Goal: Information Seeking & Learning: Learn about a topic

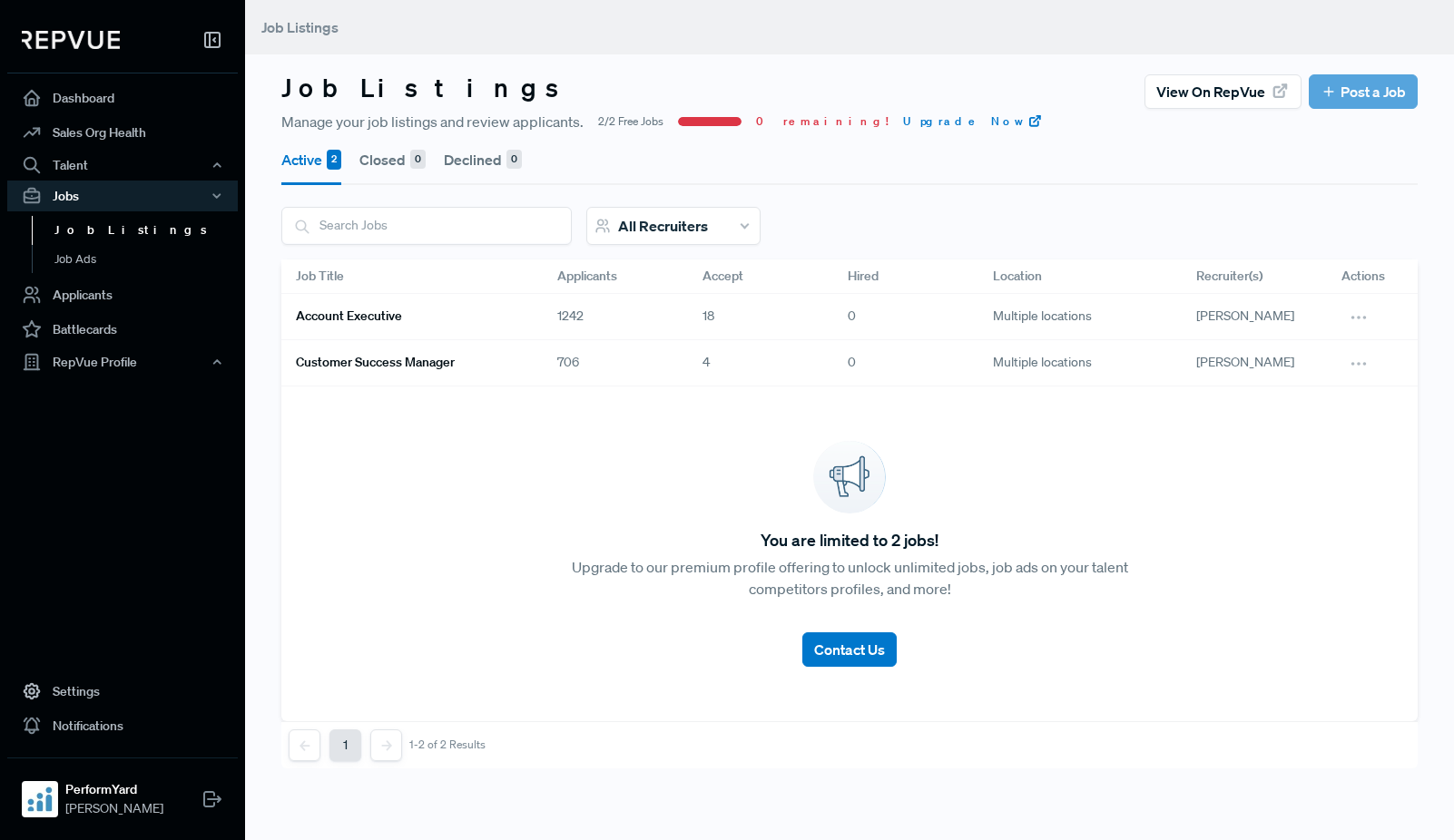
click at [473, 310] on link "Account Executive" at bounding box center [404, 316] width 218 height 31
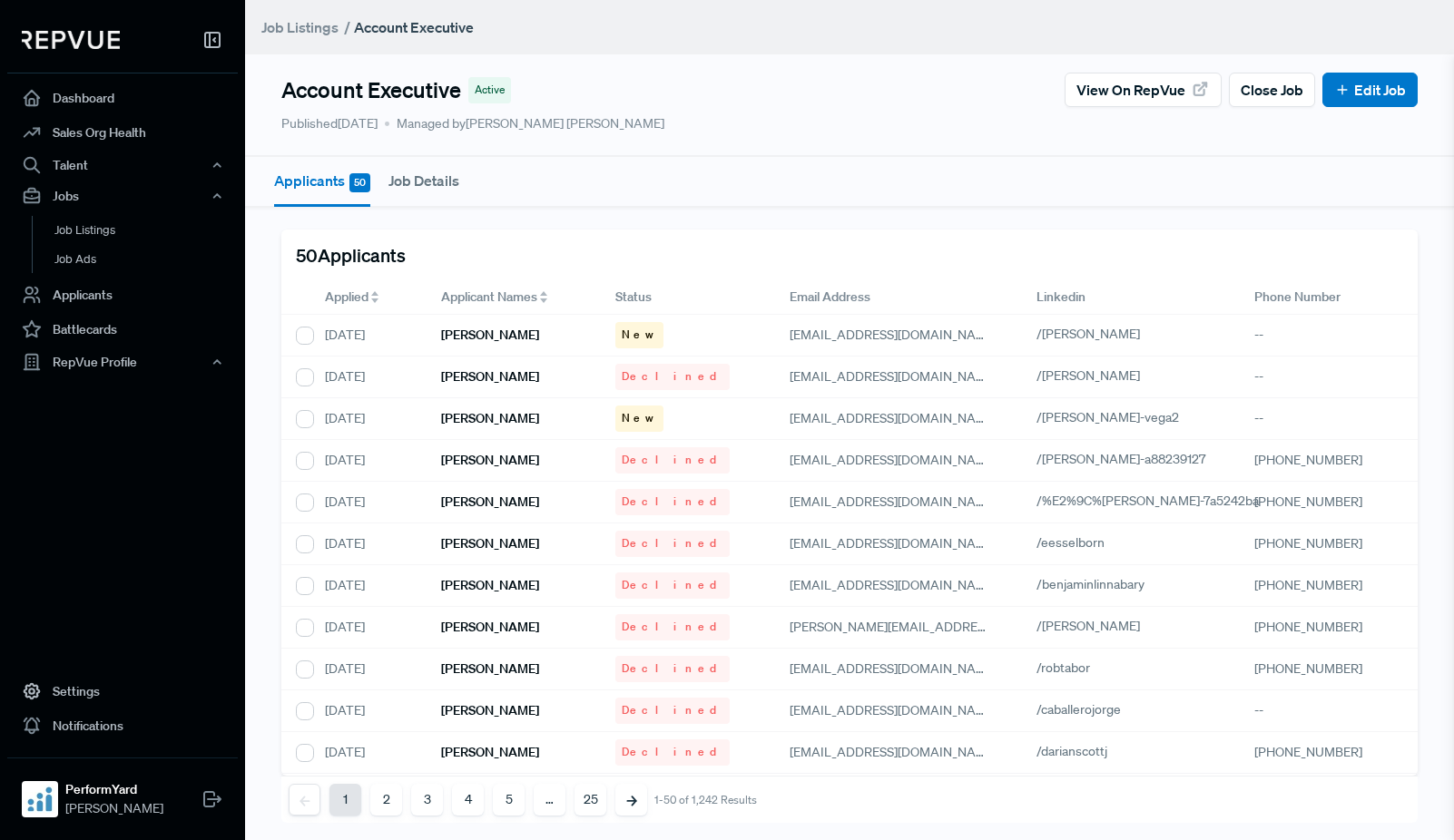
click at [338, 292] on span "Applied" at bounding box center [347, 296] width 43 height 19
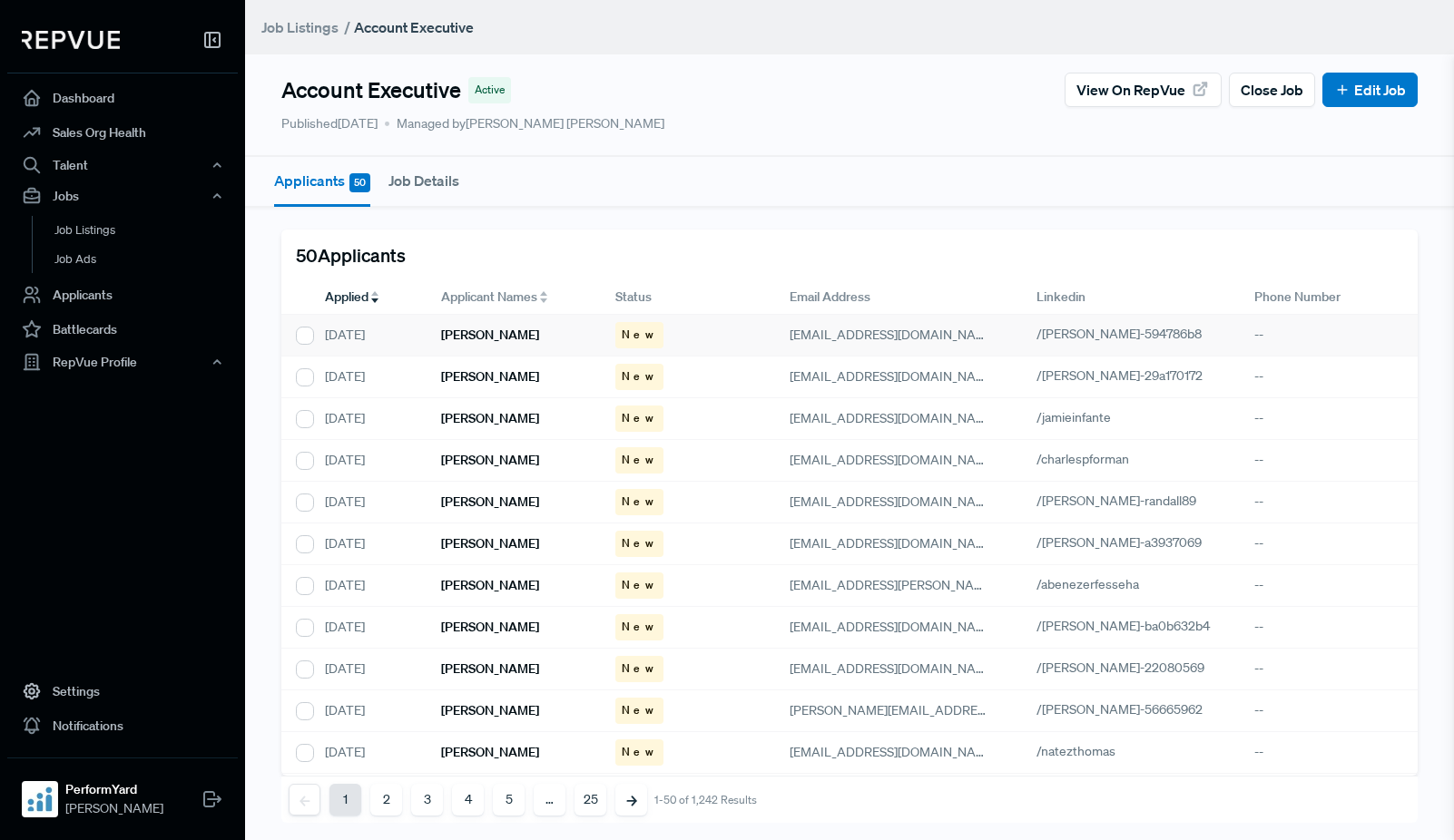
click at [512, 337] on h6 "[PERSON_NAME]" at bounding box center [491, 336] width 99 height 16
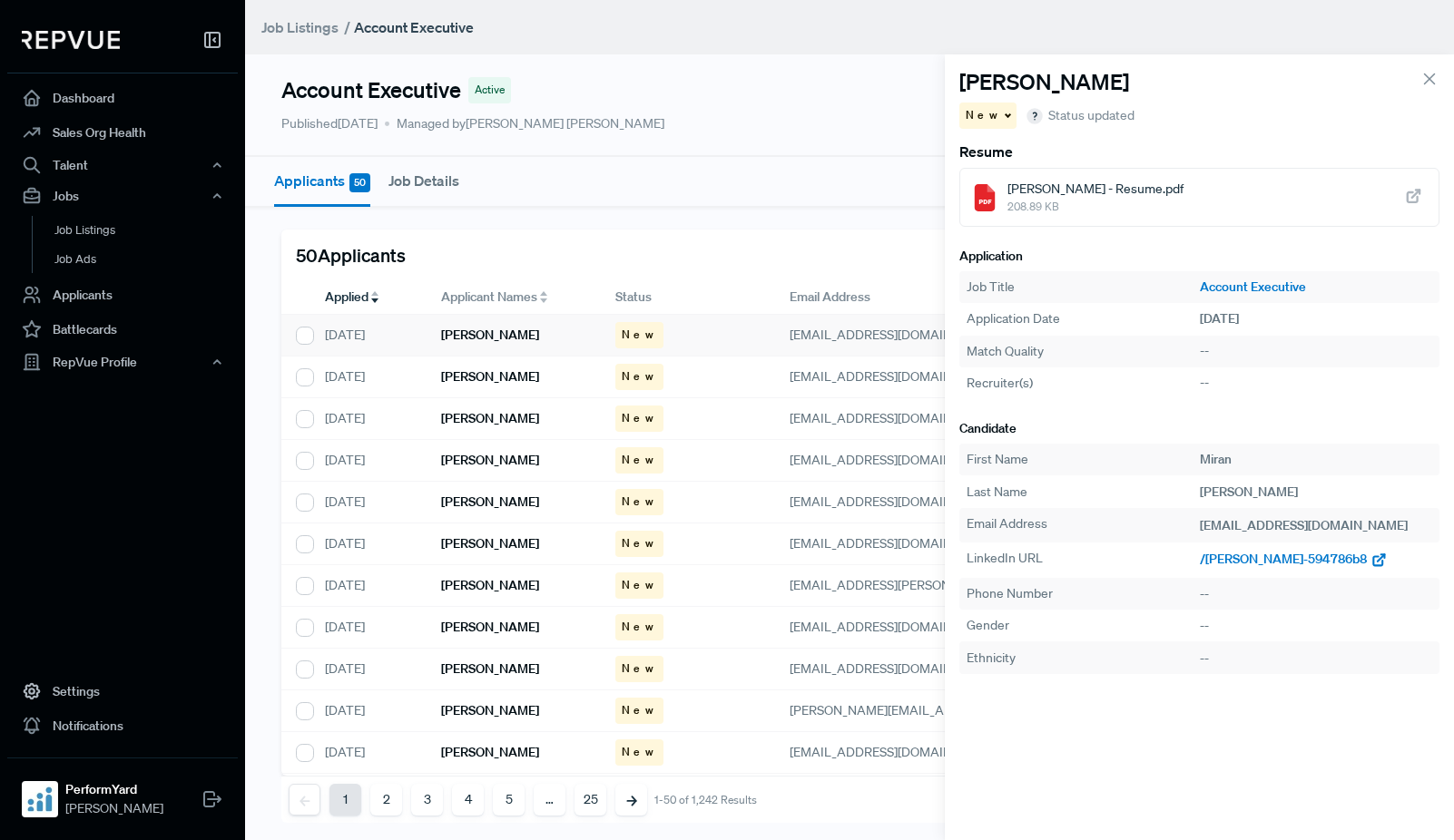
click at [1270, 555] on span "/[PERSON_NAME]-594786b8" at bounding box center [1284, 558] width 167 height 17
click at [503, 389] on div "[PERSON_NAME]" at bounding box center [513, 377] width 174 height 41
click at [1276, 557] on span "/[PERSON_NAME]-29a170172" at bounding box center [1285, 558] width 169 height 17
drag, startPoint x: 578, startPoint y: 413, endPoint x: 609, endPoint y: 436, distance: 38.6
click at [578, 413] on div "[PERSON_NAME]" at bounding box center [513, 420] width 174 height 41
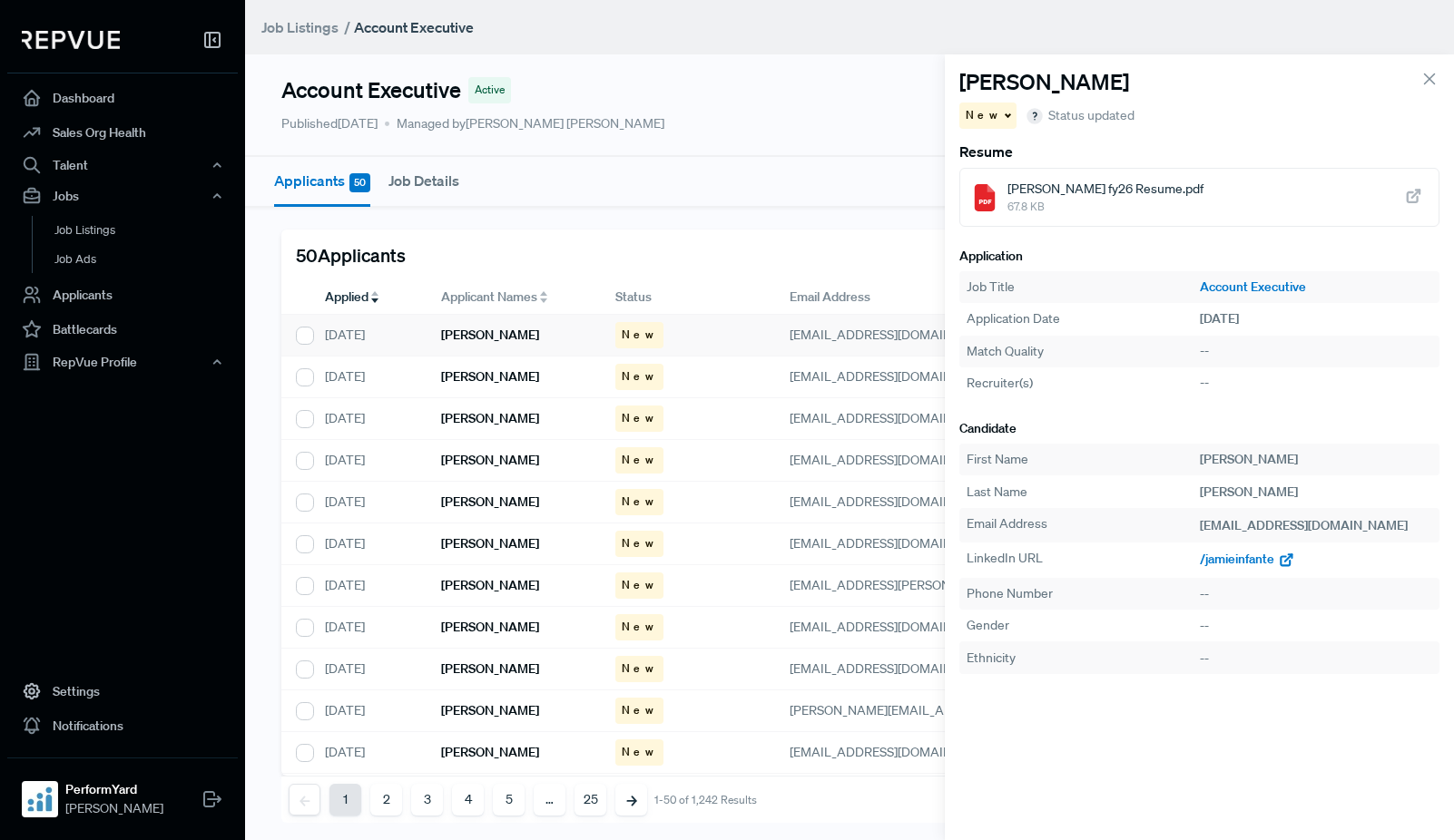
click at [1207, 556] on span "/jamieinfante" at bounding box center [1237, 558] width 75 height 17
click at [513, 469] on div "[PERSON_NAME]" at bounding box center [513, 461] width 174 height 41
click at [1241, 561] on span "/charlespforman" at bounding box center [1246, 558] width 93 height 17
click at [499, 499] on h6 "[PERSON_NAME]" at bounding box center [491, 502] width 99 height 16
click at [1280, 558] on span "/[PERSON_NAME]-randall89" at bounding box center [1280, 558] width 160 height 17
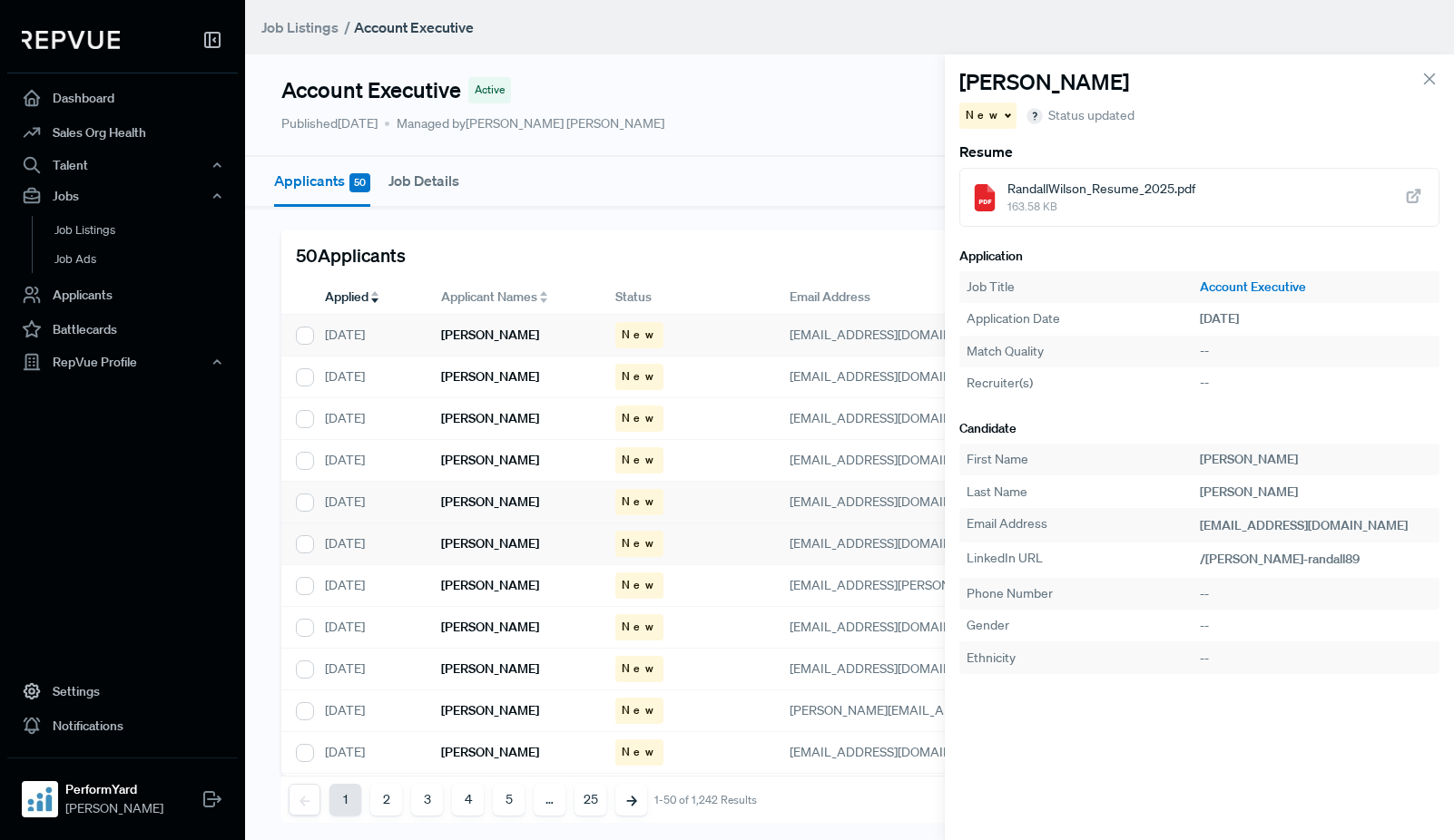
click at [505, 549] on h6 "[PERSON_NAME]" at bounding box center [491, 545] width 99 height 16
click at [1274, 561] on span "/[PERSON_NAME]-a3937069" at bounding box center [1283, 558] width 166 height 17
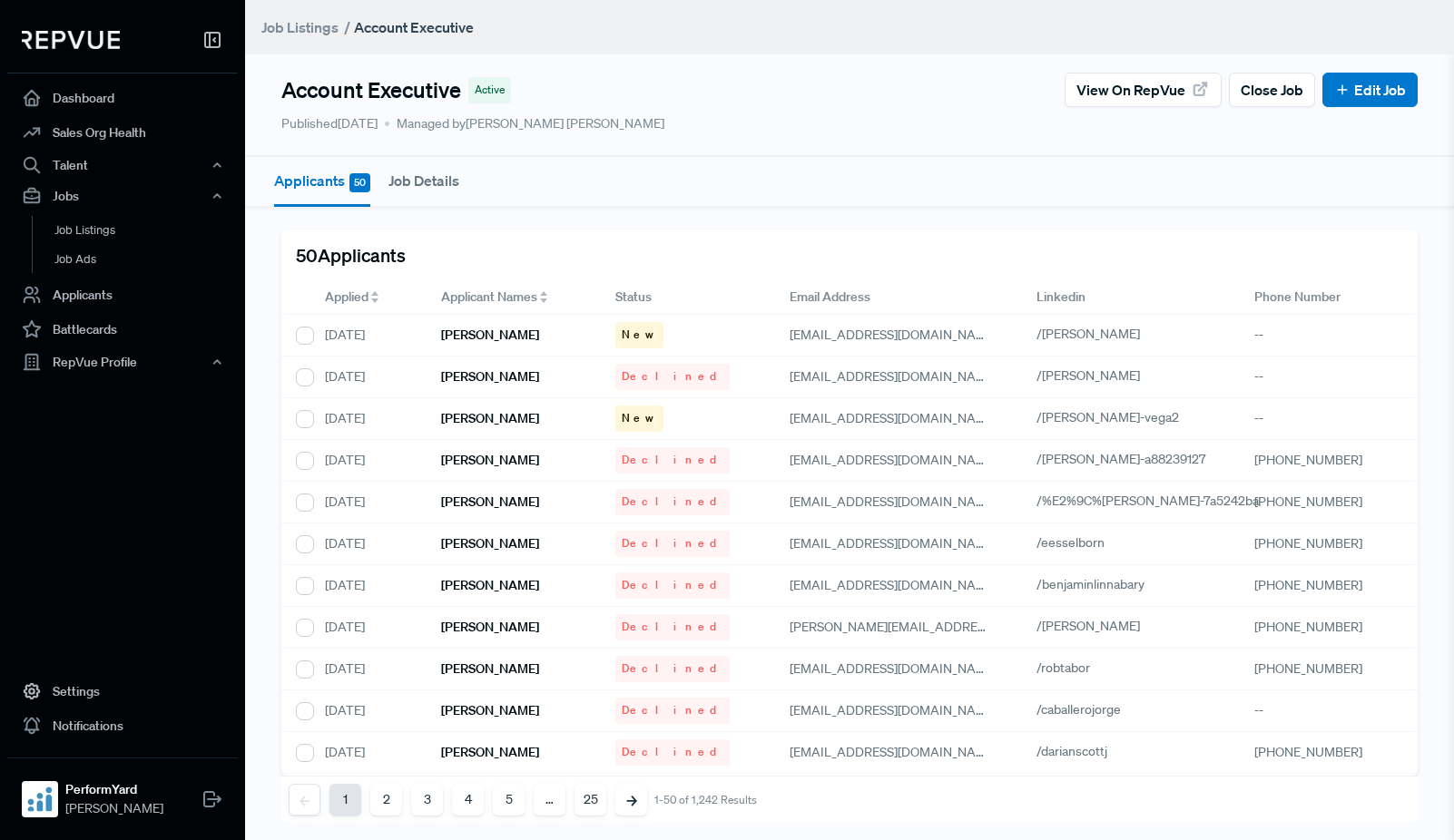
click at [343, 294] on span "Applied" at bounding box center [347, 296] width 43 height 19
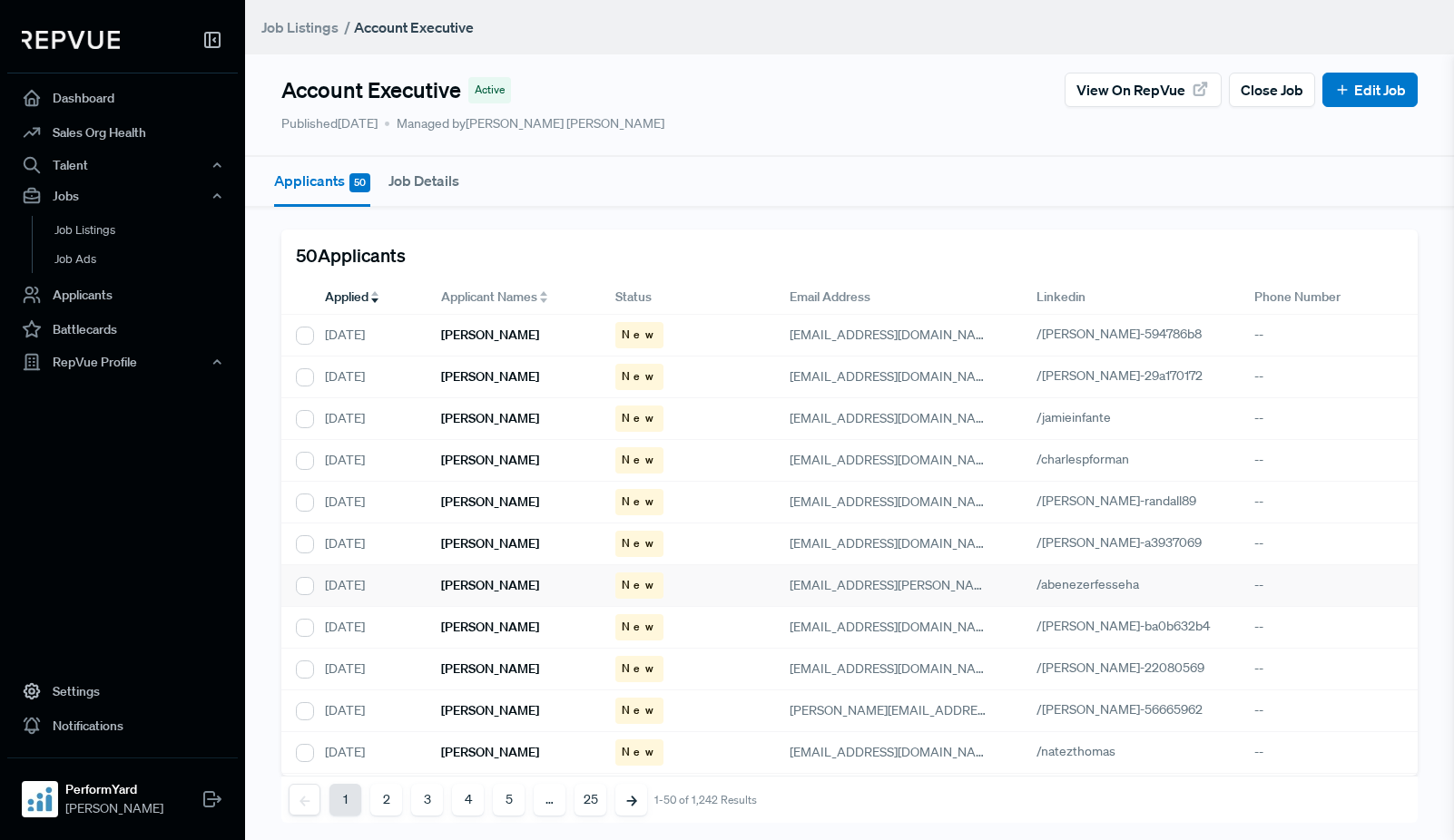
click at [517, 589] on h6 "[PERSON_NAME]" at bounding box center [491, 586] width 99 height 16
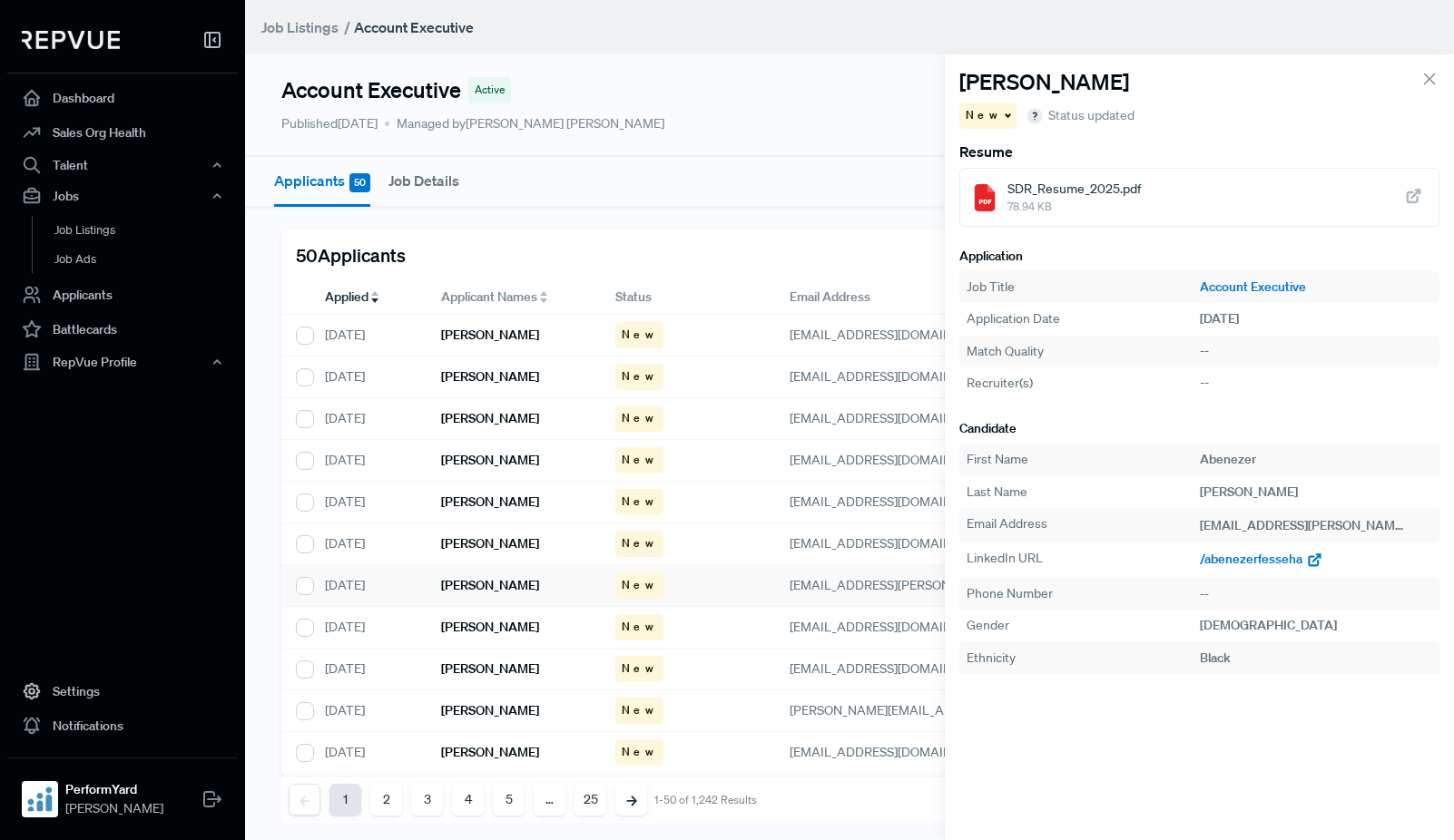
click at [1271, 560] on span "/abenezerfesseha" at bounding box center [1251, 558] width 102 height 17
drag, startPoint x: 506, startPoint y: 630, endPoint x: 536, endPoint y: 639, distance: 31.3
click at [506, 630] on h6 "[PERSON_NAME]" at bounding box center [491, 627] width 99 height 16
click at [1271, 556] on span "/[PERSON_NAME]-ba0b632b4" at bounding box center [1287, 558] width 174 height 17
